Goal: Complete application form

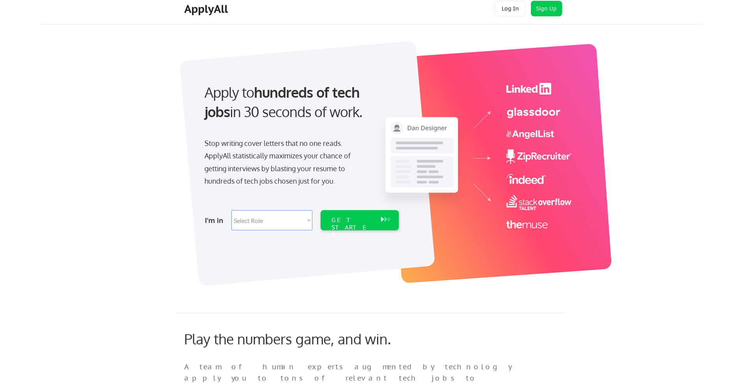
scroll to position [8, 0]
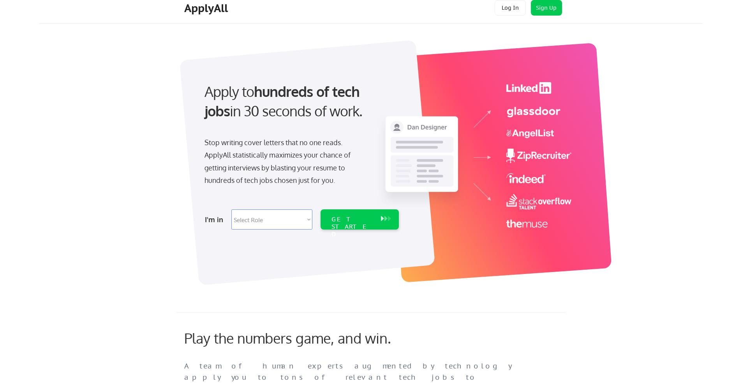
click at [305, 216] on select "Select Role Software Engineering Product Management Customer Success Sales UI/U…" at bounding box center [271, 219] width 81 height 20
select select ""engineering""
click at [351, 221] on div "GET STARTED" at bounding box center [352, 227] width 42 height 23
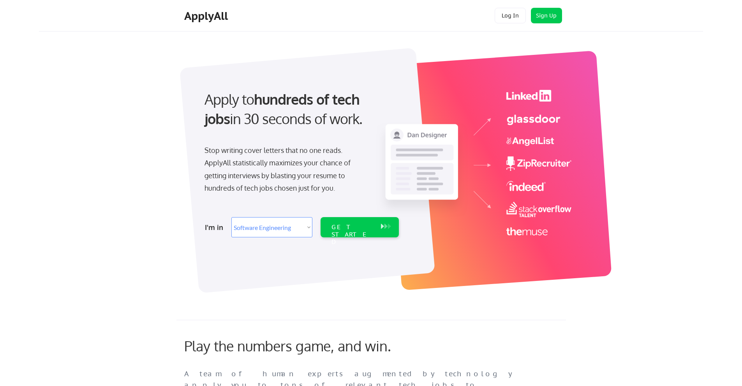
select select ""engineering""
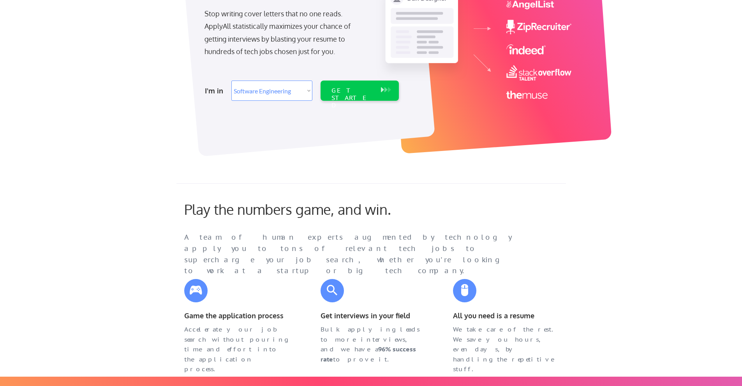
scroll to position [138, 0]
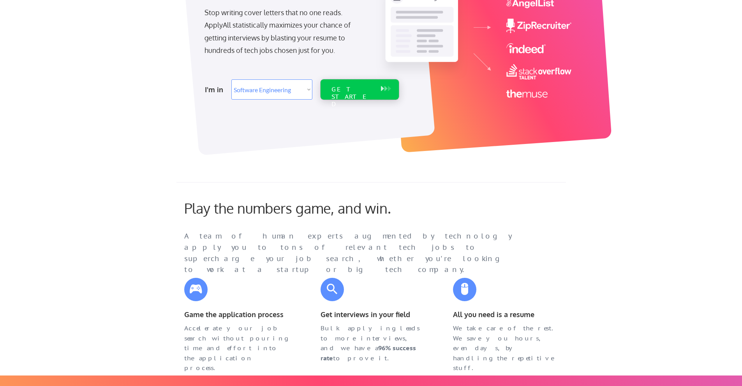
click at [350, 91] on div "GET STARTED" at bounding box center [352, 97] width 42 height 23
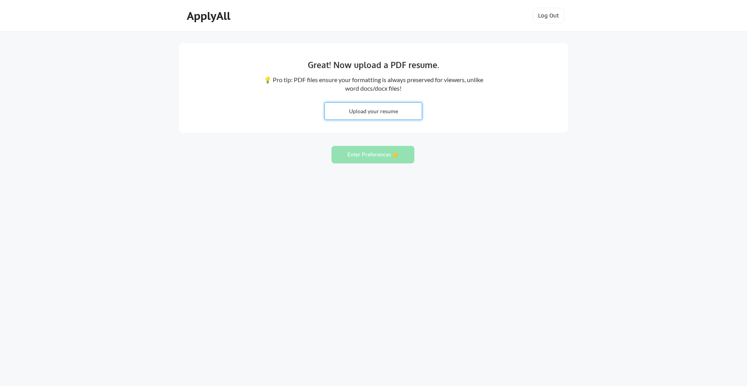
click at [365, 111] on input "file" at bounding box center [373, 111] width 97 height 17
type input "C:\fakepath\Joshua+M.+Kennedy+Resume (2).docx"
click at [366, 154] on button "Enter Preferences 👉" at bounding box center [373, 155] width 83 height 18
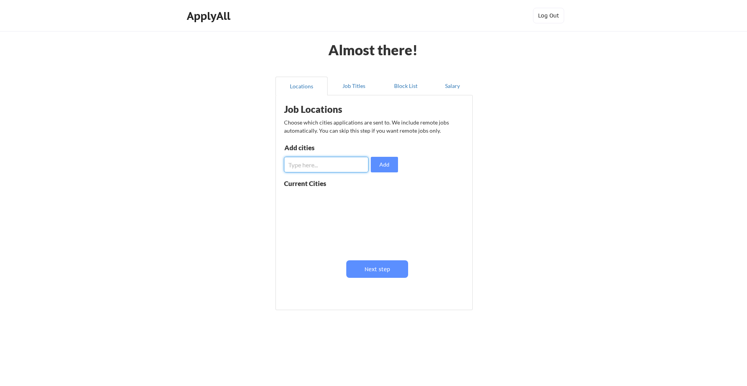
click at [316, 163] on input "input" at bounding box center [326, 165] width 84 height 16
type input "Phoenix"
click at [380, 165] on button "Add" at bounding box center [384, 165] width 27 height 16
click at [324, 165] on input "input" at bounding box center [326, 165] width 84 height 16
type input "Gilbert"
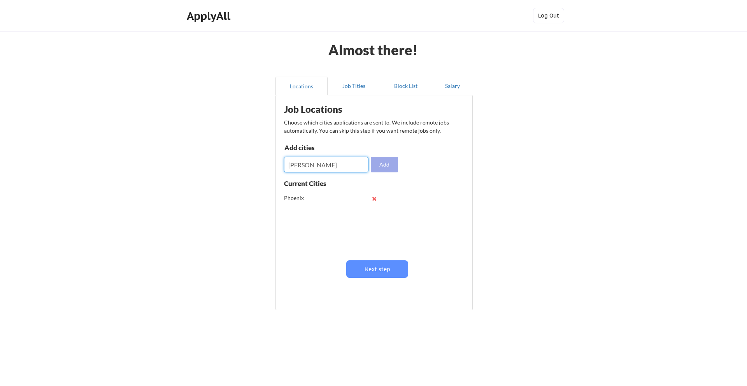
click at [391, 162] on button "Add" at bounding box center [384, 165] width 27 height 16
click at [313, 164] on input "input" at bounding box center [326, 165] width 84 height 16
type input "Chandler"
click at [385, 162] on button "Add" at bounding box center [384, 165] width 27 height 16
click at [352, 89] on button "Job Titles" at bounding box center [354, 86] width 52 height 19
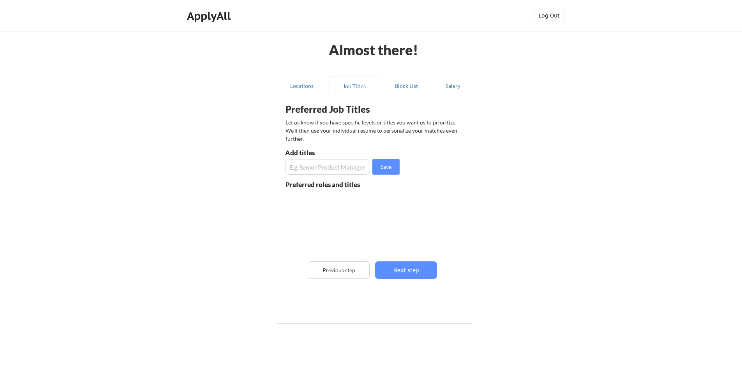
click at [311, 167] on input "input" at bounding box center [327, 167] width 85 height 16
type input "S"
type input "E"
type input "Solution Engineer"
click at [384, 169] on button "Save" at bounding box center [385, 167] width 27 height 16
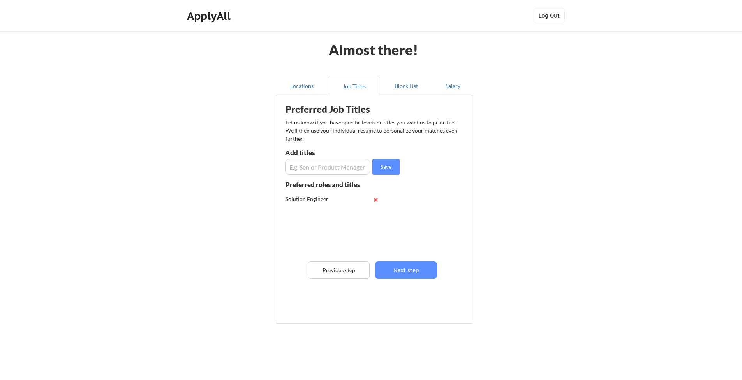
click at [327, 166] on input "input" at bounding box center [327, 167] width 85 height 16
type input "Senior Engineer"
click at [392, 167] on button "Save" at bounding box center [385, 167] width 27 height 16
click at [310, 170] on input "input" at bounding box center [327, 167] width 85 height 16
type input "Technical Project manager"
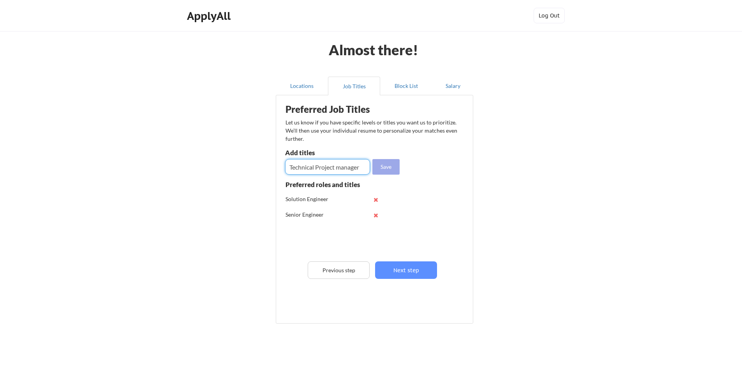
click at [380, 169] on button "Save" at bounding box center [385, 167] width 27 height 16
click at [447, 86] on button "Salary" at bounding box center [452, 86] width 41 height 19
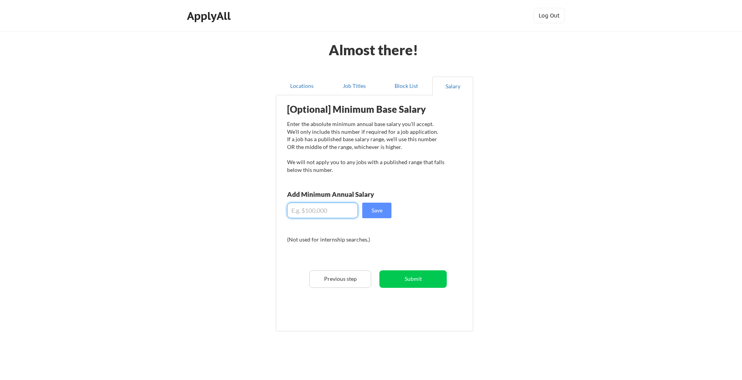
click at [307, 212] on input "input" at bounding box center [322, 211] width 71 height 16
type input "$80"
click at [318, 210] on input "input" at bounding box center [322, 211] width 71 height 16
type input "$80,000"
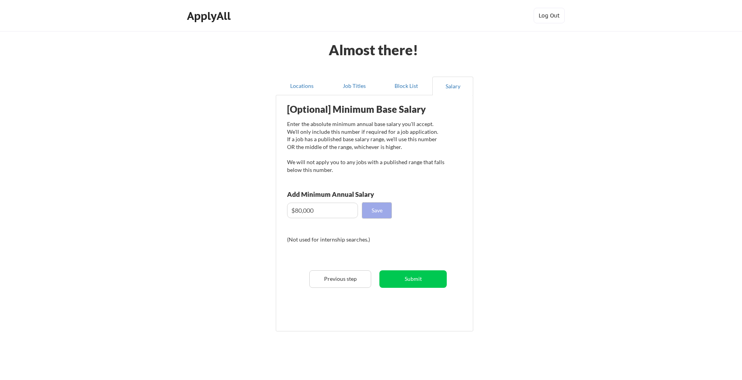
click at [381, 209] on button "Save" at bounding box center [376, 211] width 29 height 16
click at [410, 283] on button "Submit" at bounding box center [412, 280] width 67 height 18
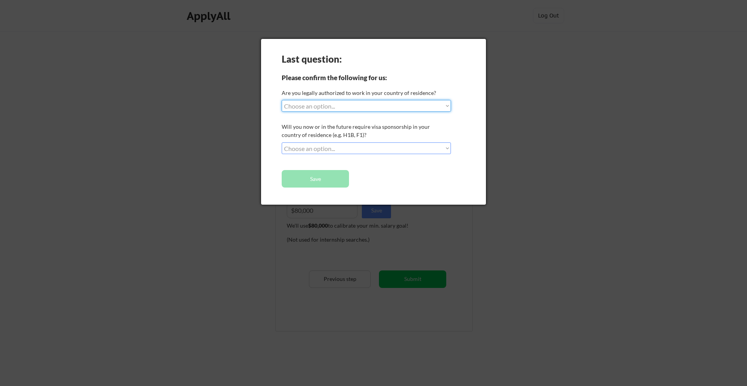
click at [347, 107] on select "Choose an option... Yes, I am a US Citizen Yes, I am a Canadian Citizen Yes, I …" at bounding box center [366, 106] width 169 height 12
select select ""yes__i_am_a_us_citizen""
click at [336, 148] on select "Choose an option... No, I will not need sponsorship Yes, I will need sponsorship" at bounding box center [366, 148] width 169 height 12
select select ""no__i_will_not_need_sponsorship""
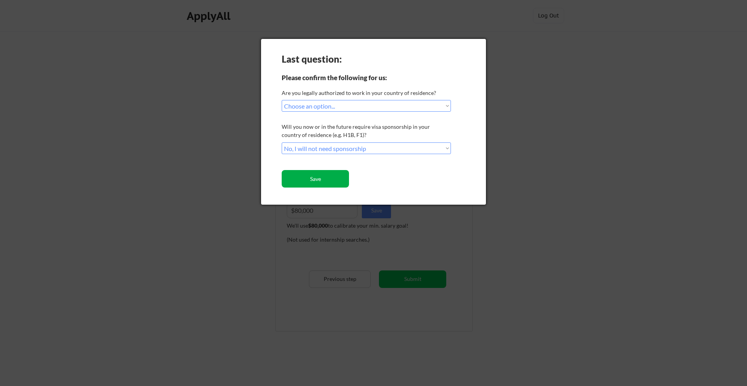
click at [327, 178] on button "Save" at bounding box center [315, 179] width 67 height 18
click at [312, 177] on button "Save" at bounding box center [315, 179] width 67 height 18
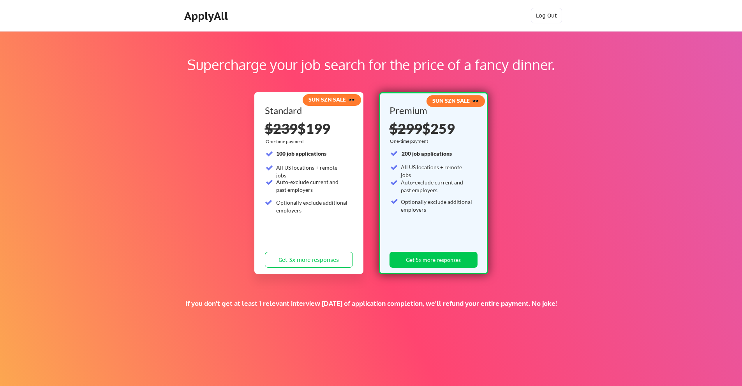
scroll to position [70, 0]
